Goal: Task Accomplishment & Management: Manage account settings

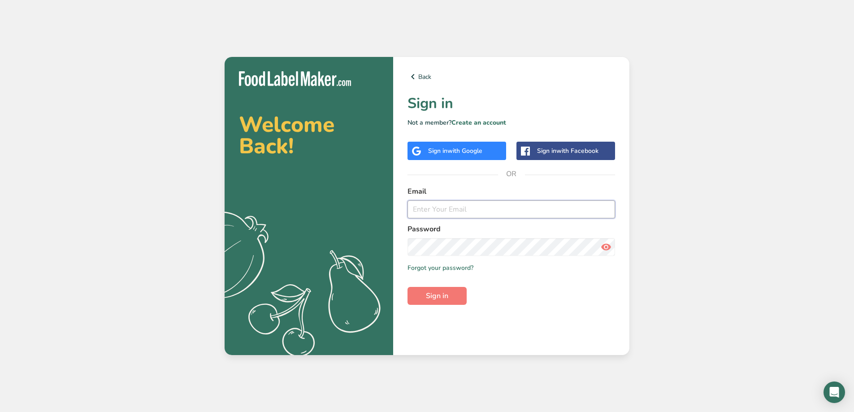
click at [476, 212] on input "email" at bounding box center [512, 209] width 208 height 18
click at [454, 214] on input "email" at bounding box center [512, 209] width 208 height 18
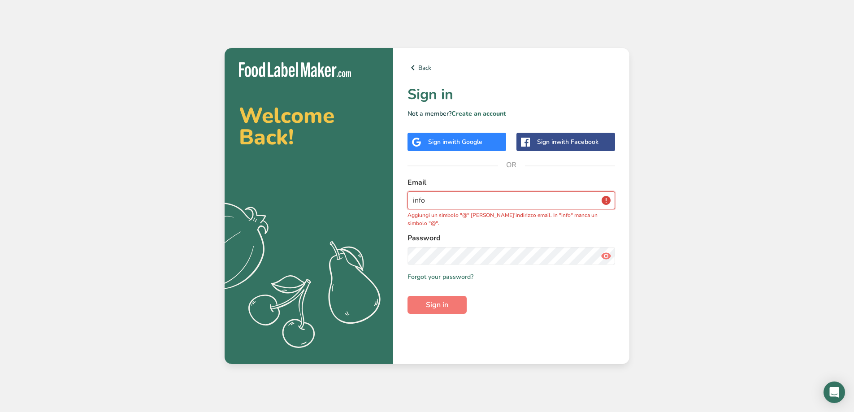
paste input "@"
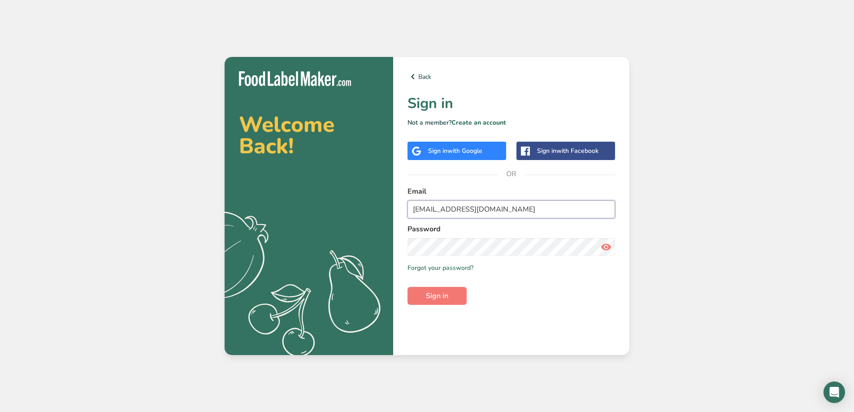
type input "[EMAIL_ADDRESS][DOMAIN_NAME]"
click at [459, 293] on button "Sign in" at bounding box center [437, 296] width 59 height 18
click at [450, 270] on link "Forgot your password?" at bounding box center [441, 267] width 66 height 9
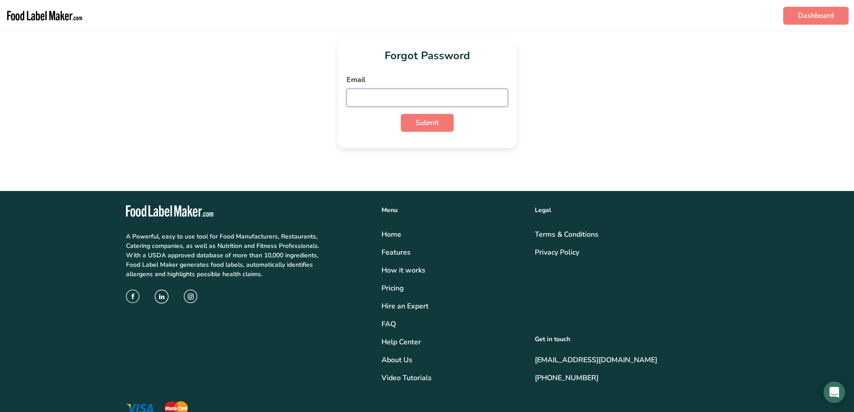
click at [444, 95] on input "email" at bounding box center [427, 98] width 161 height 18
paste input "@"
type input "[EMAIL_ADDRESS][DOMAIN_NAME]"
click at [430, 121] on span "Submit" at bounding box center [427, 123] width 23 height 11
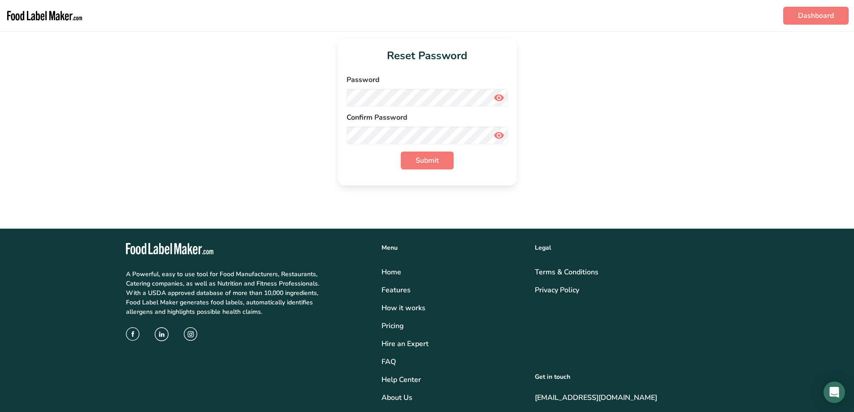
click at [494, 101] on icon at bounding box center [499, 98] width 11 height 16
click at [422, 164] on span "Submit" at bounding box center [427, 160] width 23 height 11
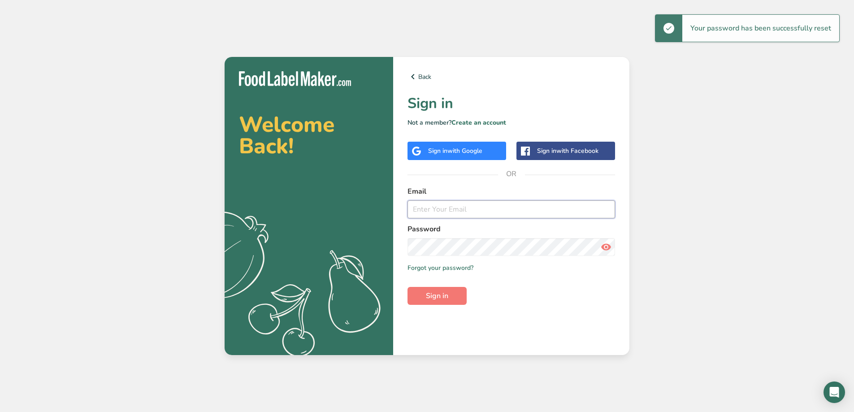
click at [514, 213] on input "email" at bounding box center [512, 209] width 208 height 18
drag, startPoint x: 514, startPoint y: 213, endPoint x: 479, endPoint y: 209, distance: 34.3
click at [479, 209] on input "email" at bounding box center [512, 209] width 208 height 18
paste input "@"
click at [464, 257] on form "Email [EMAIL_ADDRESS][DOMAIN_NAME] Password Remember me Forgot your password? S…" at bounding box center [512, 245] width 208 height 119
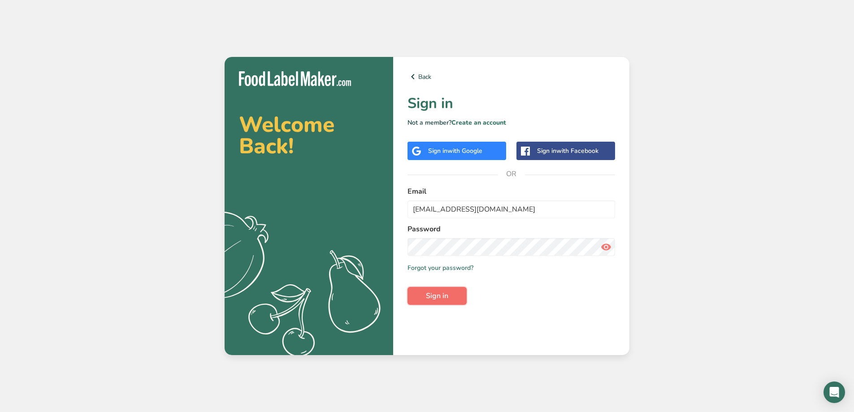
click at [451, 298] on button "Sign in" at bounding box center [437, 296] width 59 height 18
click at [609, 246] on icon at bounding box center [606, 247] width 11 height 16
click at [420, 209] on input "[EMAIL_ADDRESS][DOMAIN_NAME]" at bounding box center [512, 209] width 208 height 18
type input "[EMAIL_ADDRESS][DOMAIN_NAME]"
click at [451, 301] on button "Sign in" at bounding box center [437, 296] width 59 height 18
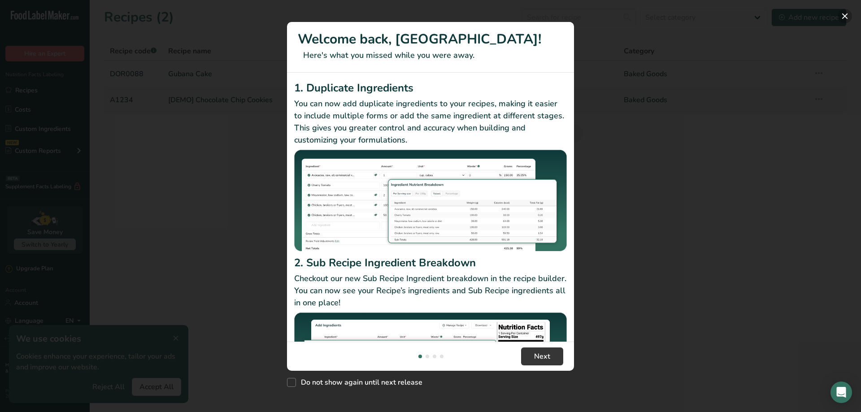
click at [840, 17] on button "New Features" at bounding box center [845, 16] width 14 height 14
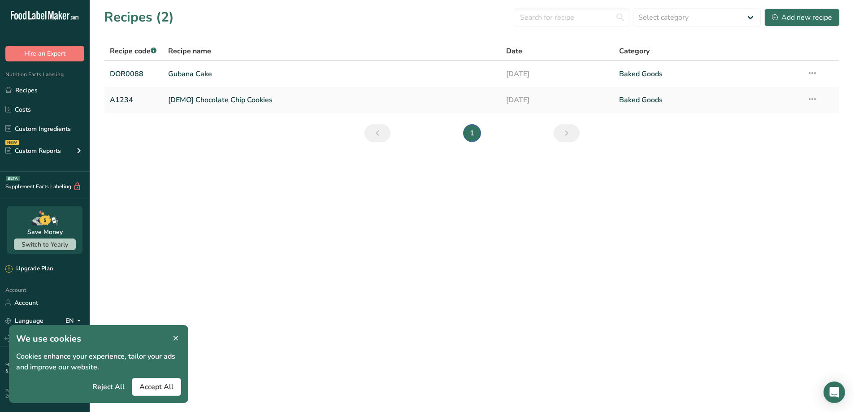
click at [178, 339] on icon at bounding box center [176, 338] width 8 height 13
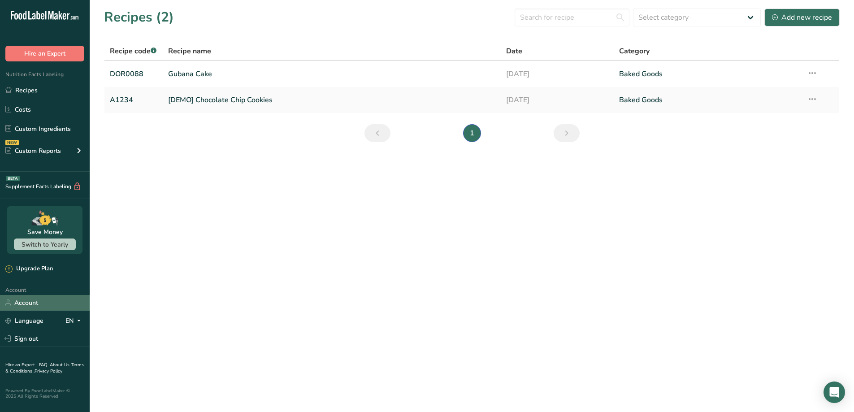
click at [27, 304] on link "Account" at bounding box center [45, 303] width 90 height 16
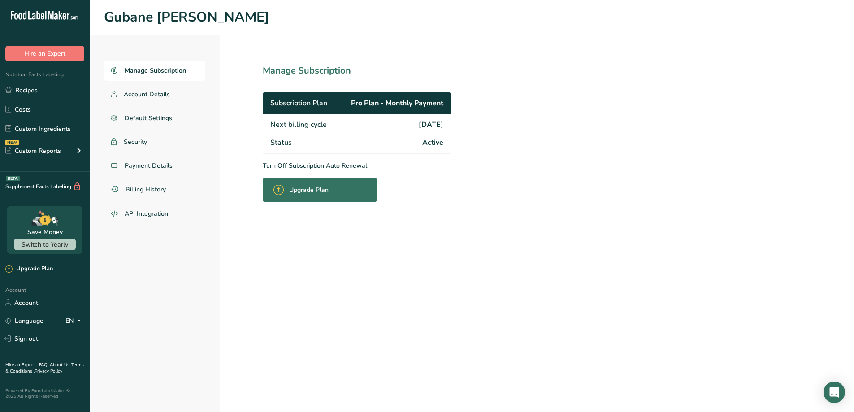
click at [321, 165] on p "Turn Off Subscription Auto Renewal" at bounding box center [377, 165] width 228 height 9
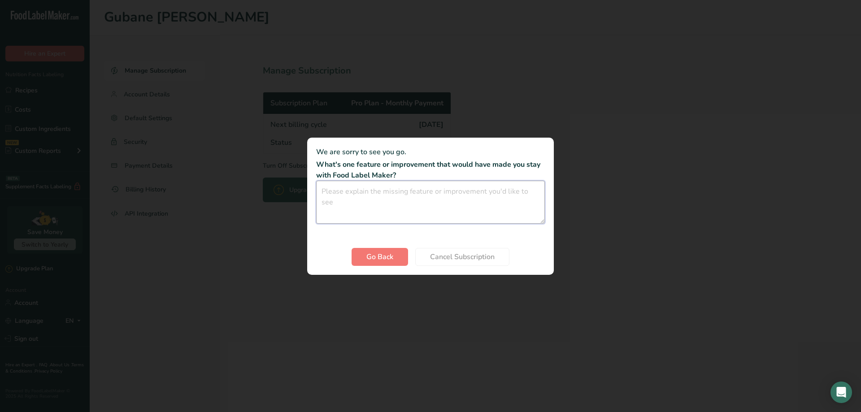
click at [374, 213] on textarea "Cancel subscription modal" at bounding box center [430, 202] width 229 height 43
type textarea "i need the creation of only 1 label for now"
click at [441, 257] on span "Cancel Subscription" at bounding box center [462, 257] width 65 height 11
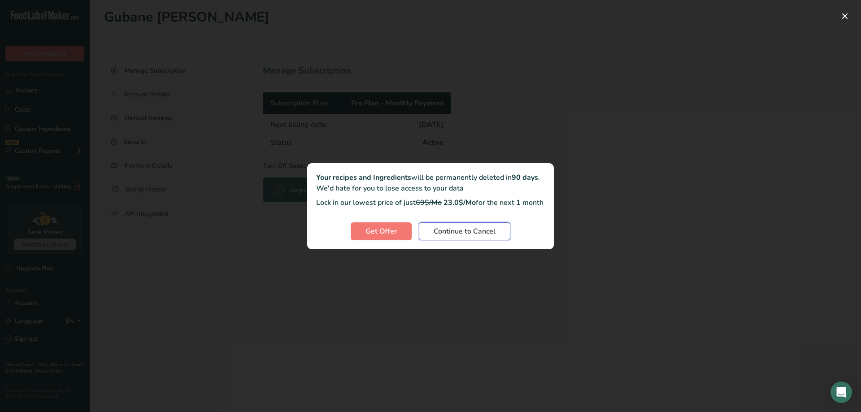
click at [452, 236] on span "Continue to Cancel" at bounding box center [465, 231] width 62 height 11
